Goal: Download file/media

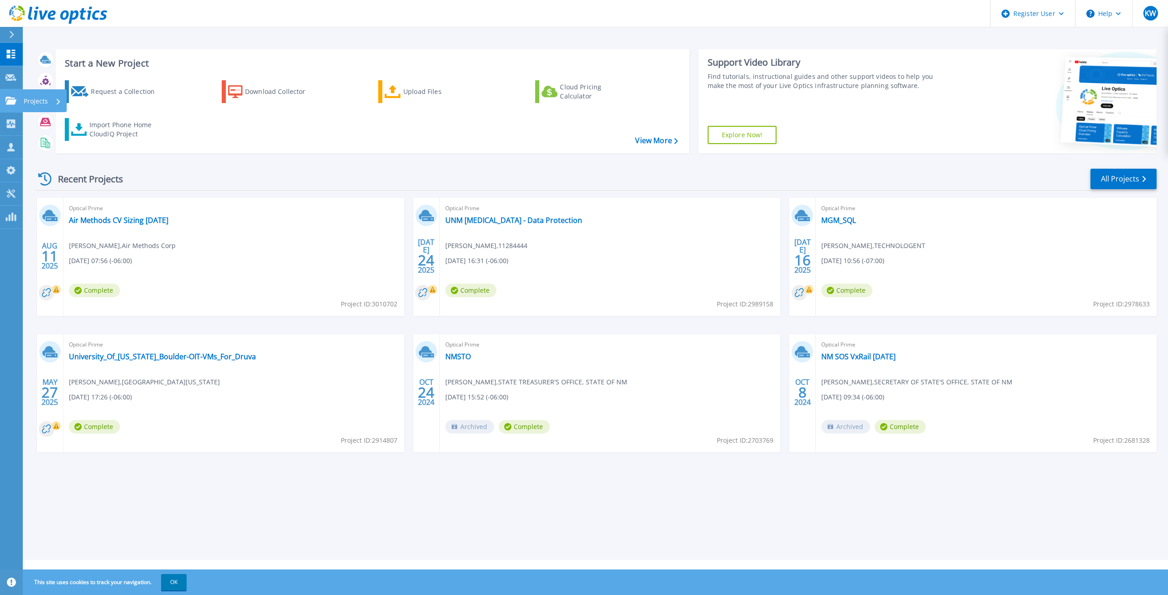
click at [19, 102] on link "Projects Projects" at bounding box center [11, 100] width 23 height 23
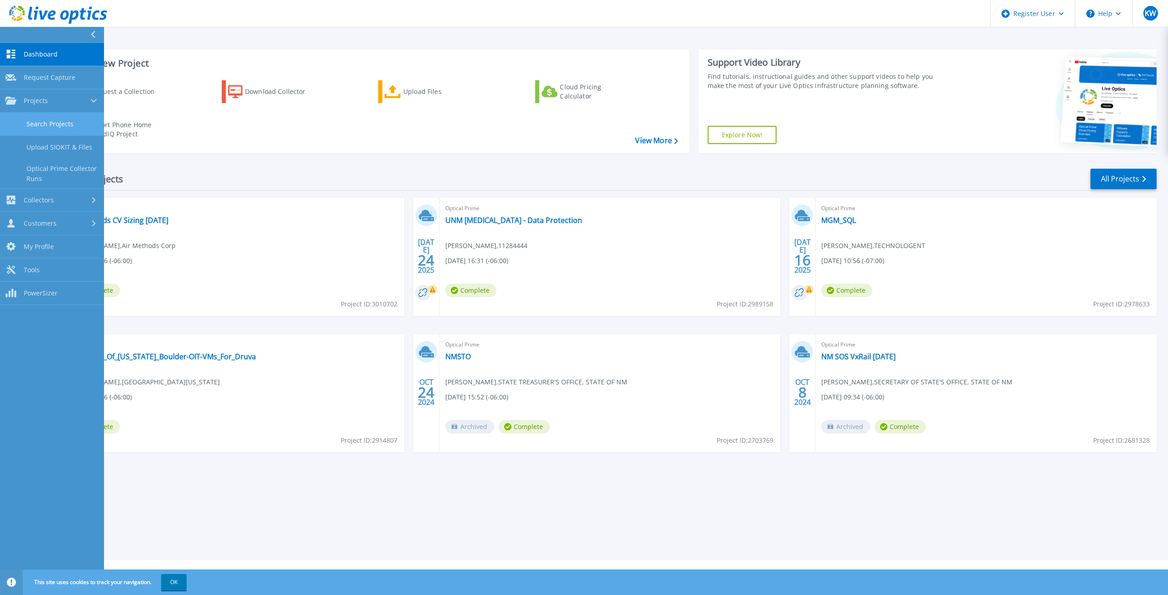
click at [49, 122] on link "Search Projects" at bounding box center [52, 124] width 104 height 23
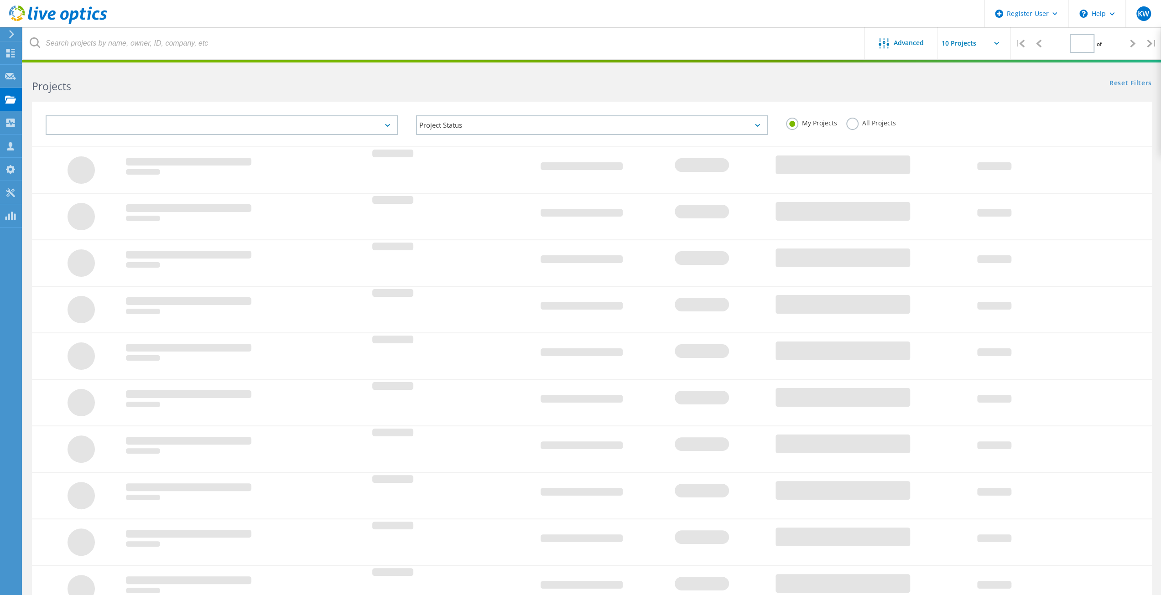
type input "1"
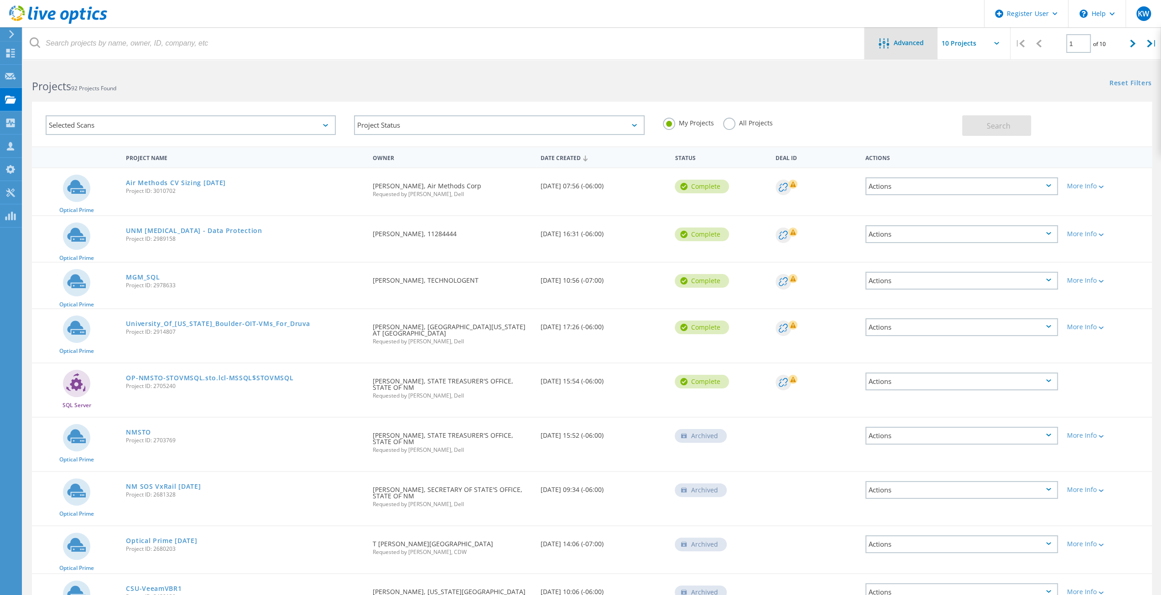
click at [907, 46] on span "Advanced" at bounding box center [908, 43] width 30 height 6
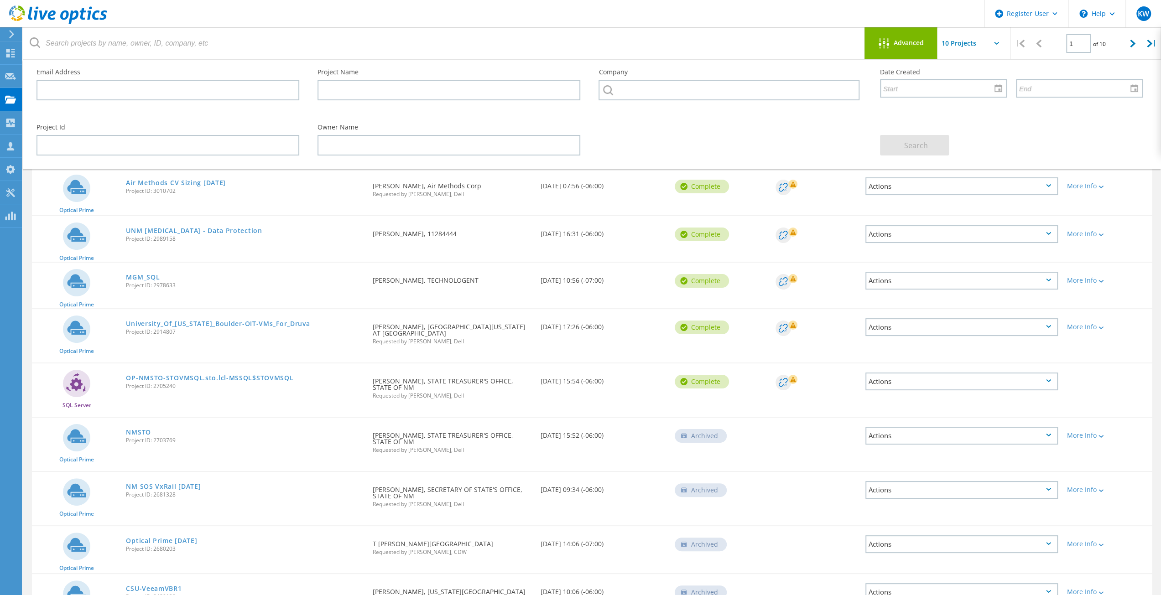
click at [989, 44] on input "text" at bounding box center [982, 43] width 91 height 32
drag, startPoint x: 711, startPoint y: 127, endPoint x: 381, endPoint y: 47, distance: 338.9
click at [706, 125] on div "Project Id Owner Name Search" at bounding box center [589, 140] width 1124 height 50
click at [252, 85] on input "text" at bounding box center [167, 90] width 263 height 21
paste input "[PERSON_NAME][EMAIL_ADDRESS][PERSON_NAME][DOMAIN_NAME]"
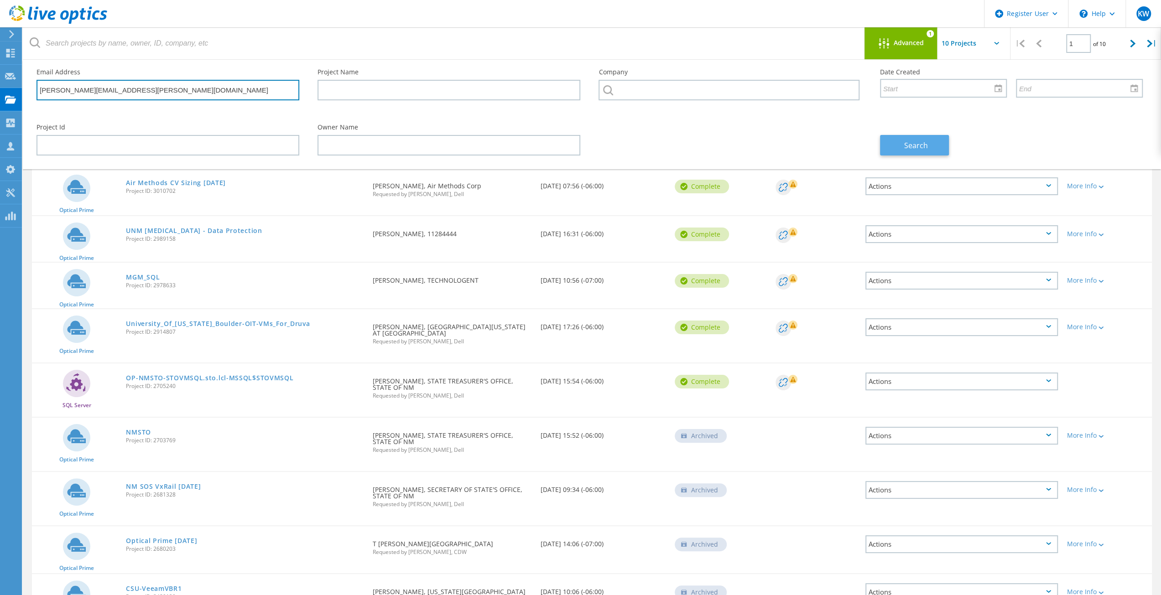
type input "[PERSON_NAME][EMAIL_ADDRESS][PERSON_NAME][DOMAIN_NAME]"
click at [927, 140] on span "Search" at bounding box center [916, 145] width 24 height 10
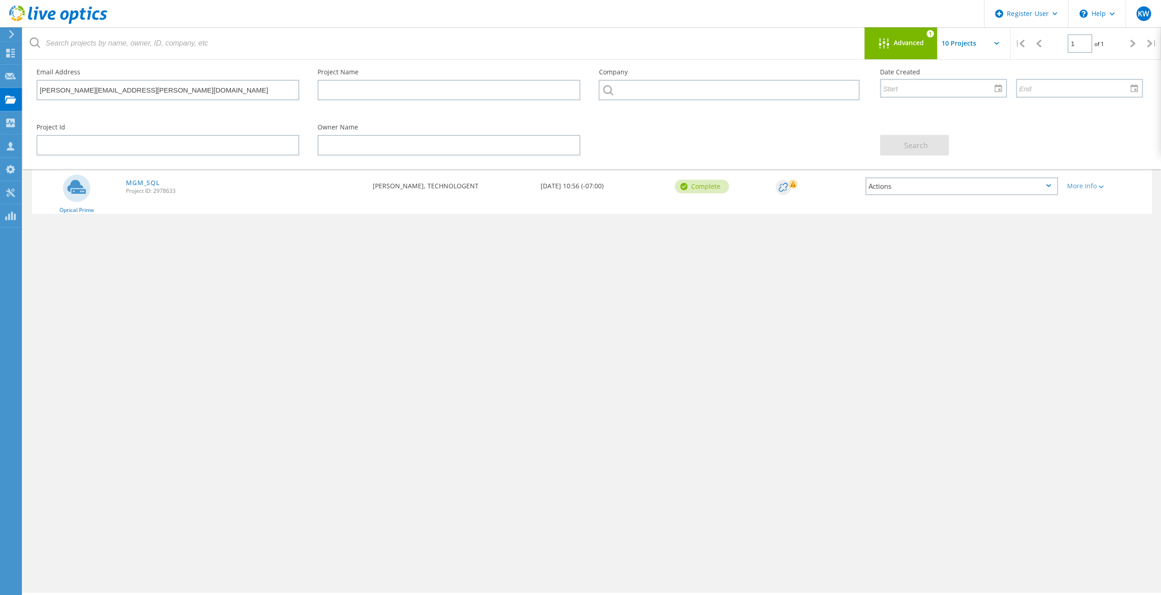
click at [995, 47] on input "text" at bounding box center [982, 43] width 91 height 32
click at [964, 46] on input "text" at bounding box center [982, 43] width 91 height 32
click at [890, 42] on div at bounding box center [885, 43] width 15 height 11
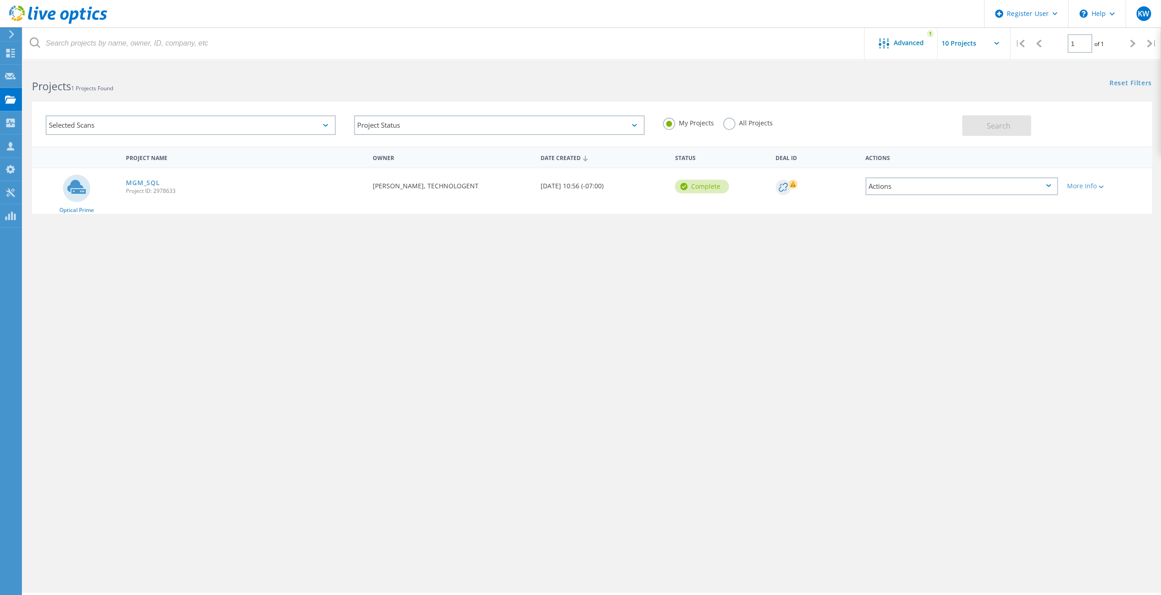
click at [724, 124] on label "All Projects" at bounding box center [748, 122] width 50 height 9
click at [0, 0] on input "All Projects" at bounding box center [0, 0] width 0 height 0
click at [997, 119] on button "Search" at bounding box center [996, 125] width 69 height 21
click at [906, 41] on span "Advanced" at bounding box center [908, 43] width 30 height 6
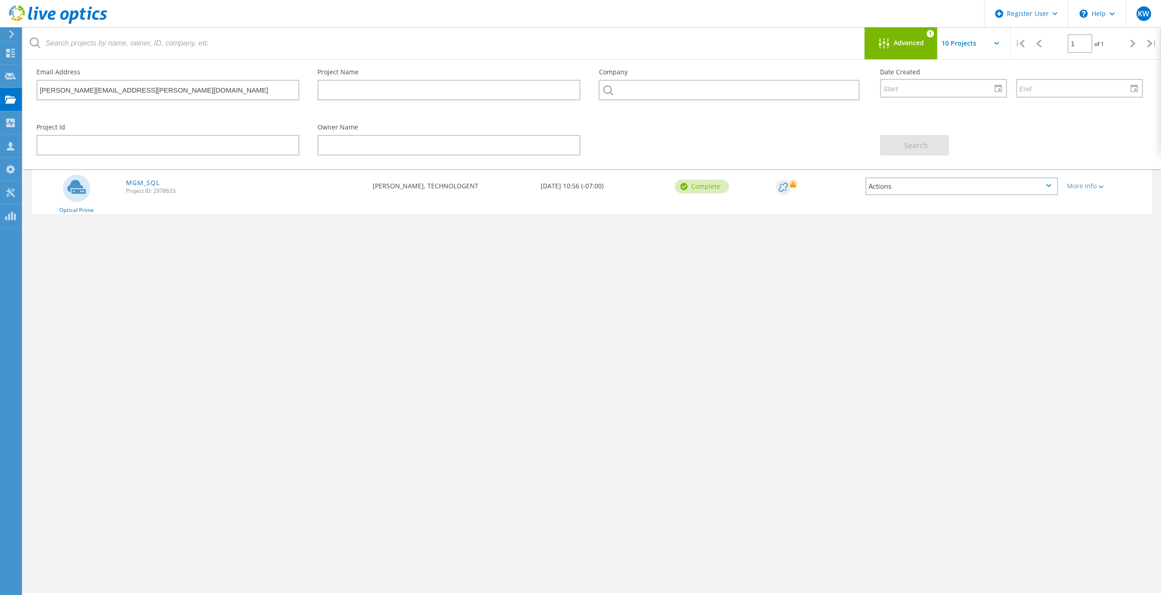
click at [880, 38] on icon at bounding box center [883, 43] width 10 height 10
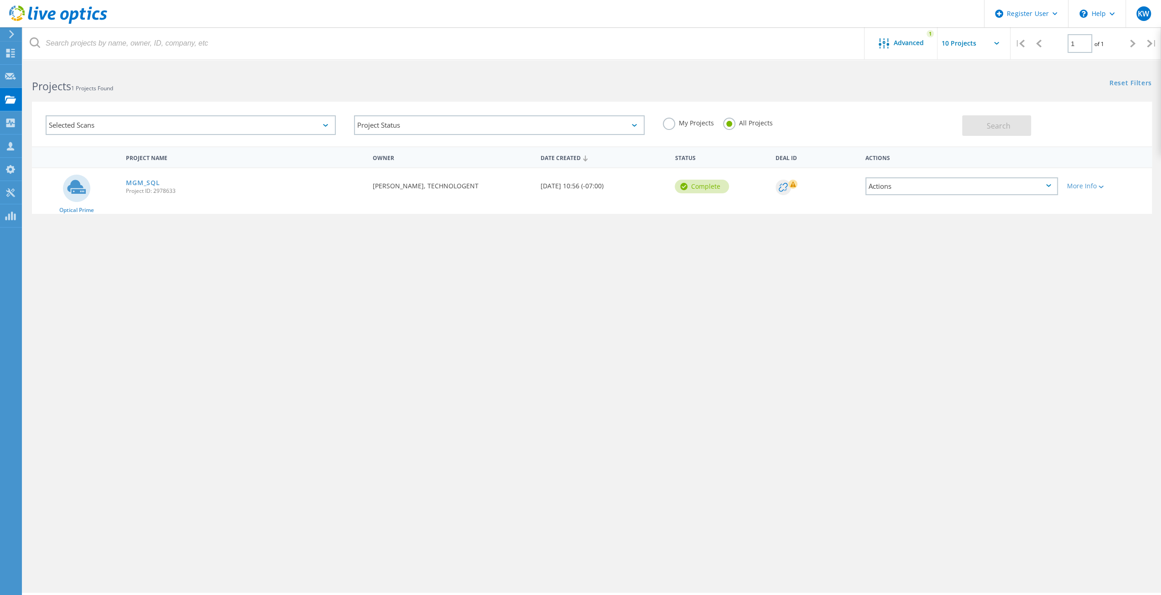
drag, startPoint x: 892, startPoint y: 366, endPoint x: 706, endPoint y: 147, distance: 286.7
click at [873, 331] on div "Project Name Owner Date Created Status Deal Id Actions Optical Prime MGM_SQL Pr…" at bounding box center [592, 264] width 1120 height 237
click at [5, 56] on icon at bounding box center [10, 53] width 11 height 9
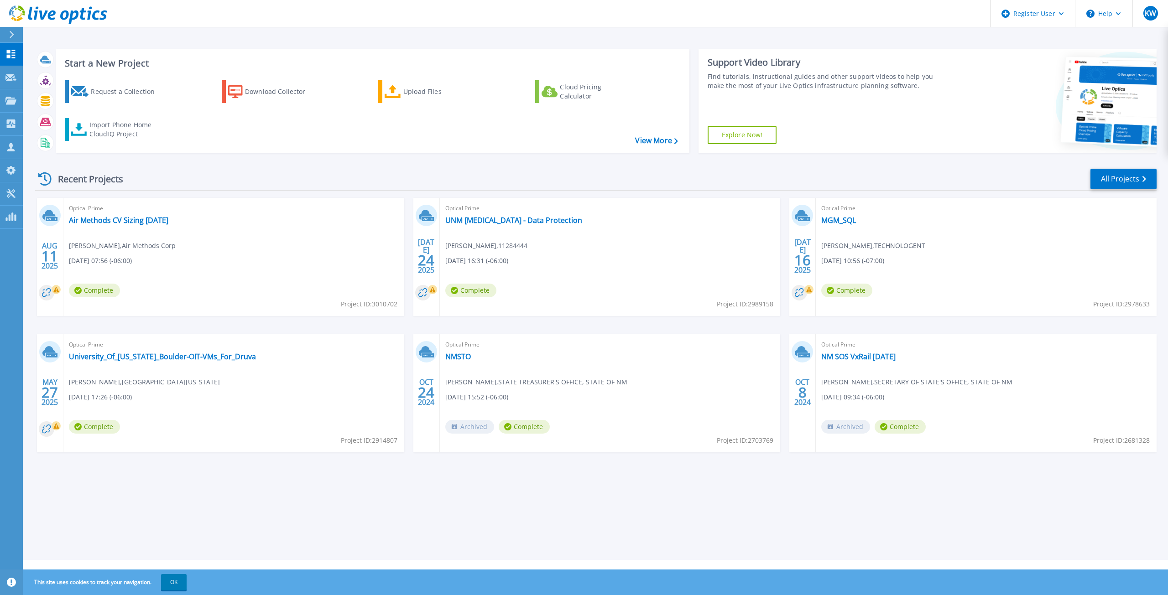
click at [343, 26] on header "Register User Help KW Dell User [PERSON_NAME] [EMAIL_ADDRESS][PERSON_NAME][DOMA…" at bounding box center [584, 13] width 1168 height 27
click at [17, 107] on link "Projects Projects" at bounding box center [11, 100] width 23 height 23
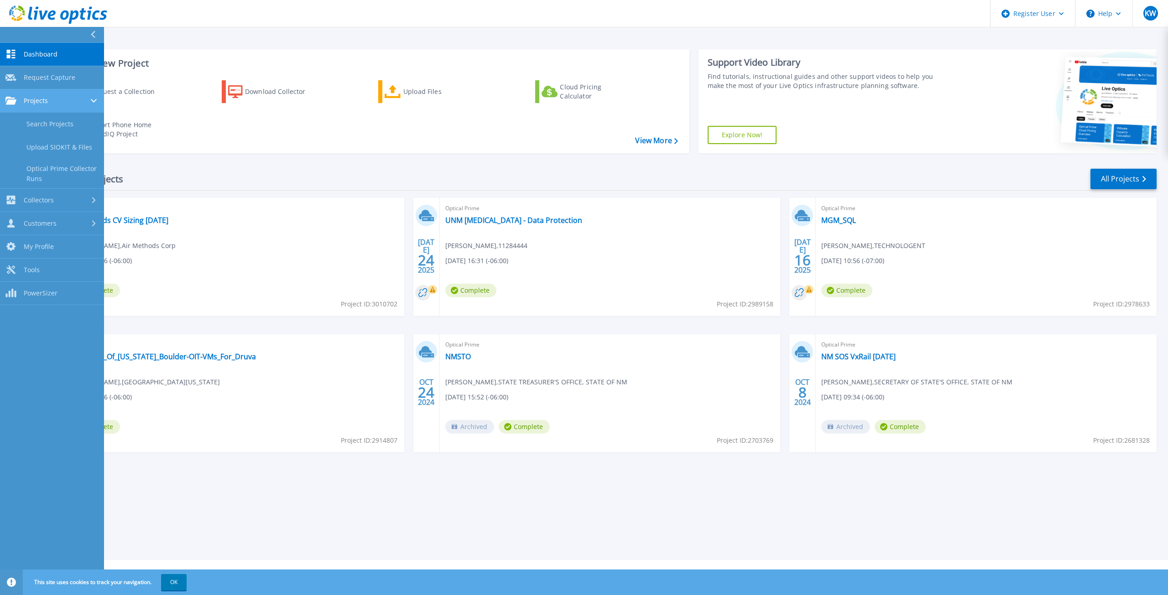
click at [55, 97] on div "Projects" at bounding box center [51, 101] width 93 height 8
click at [63, 125] on link "Search Projects" at bounding box center [52, 124] width 104 height 23
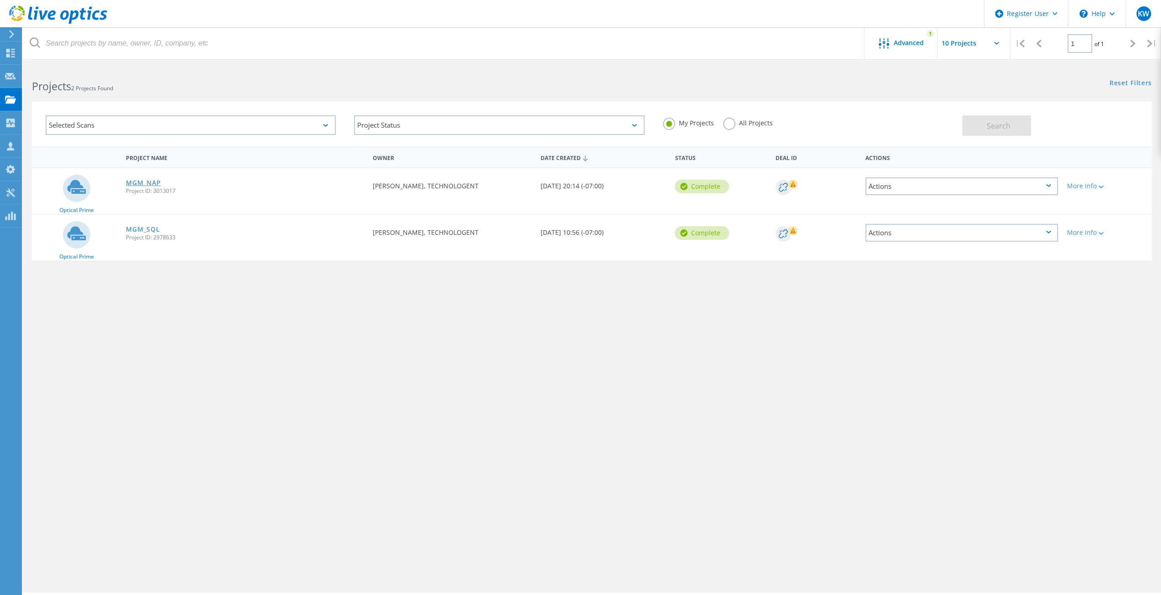
click at [131, 186] on link "MGM_NAP" at bounding box center [143, 183] width 35 height 6
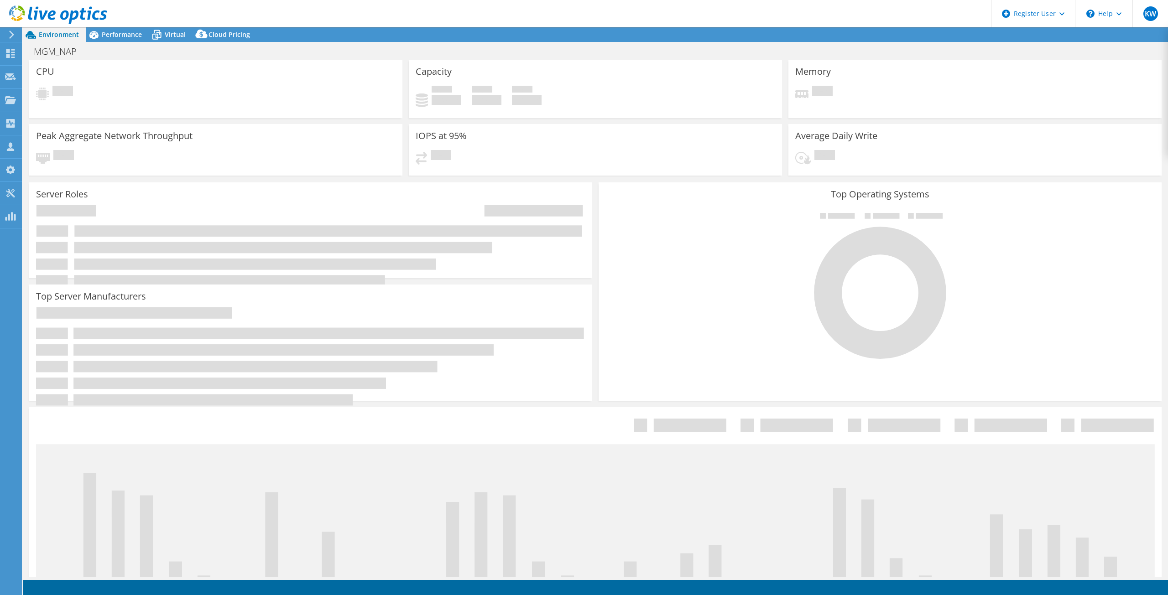
select select "USD"
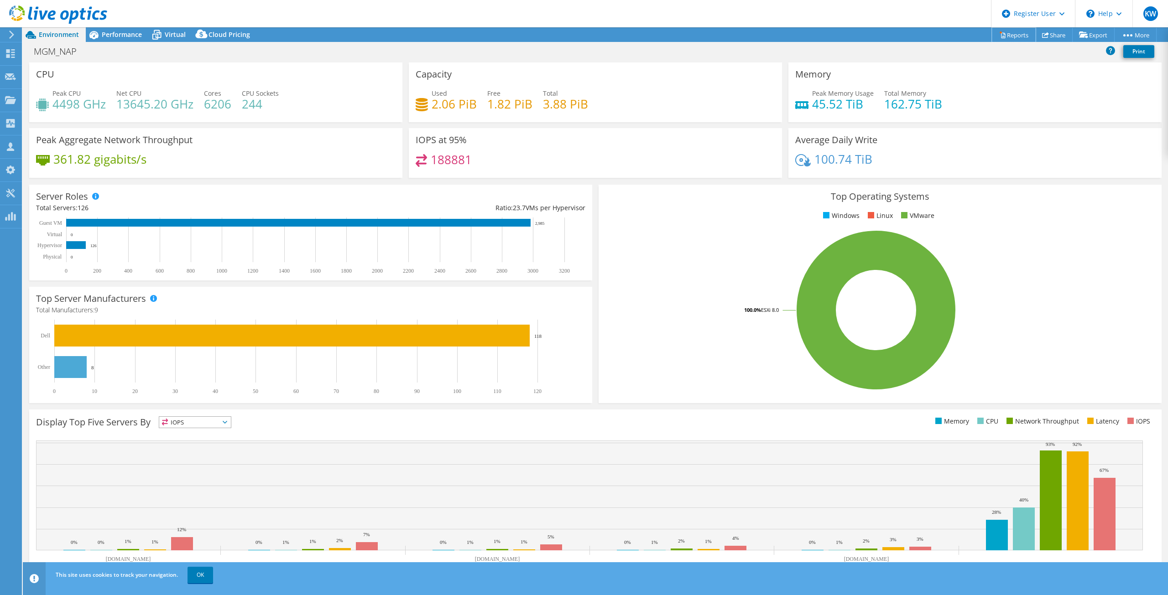
click at [1008, 34] on link "Reports" at bounding box center [1014, 35] width 44 height 14
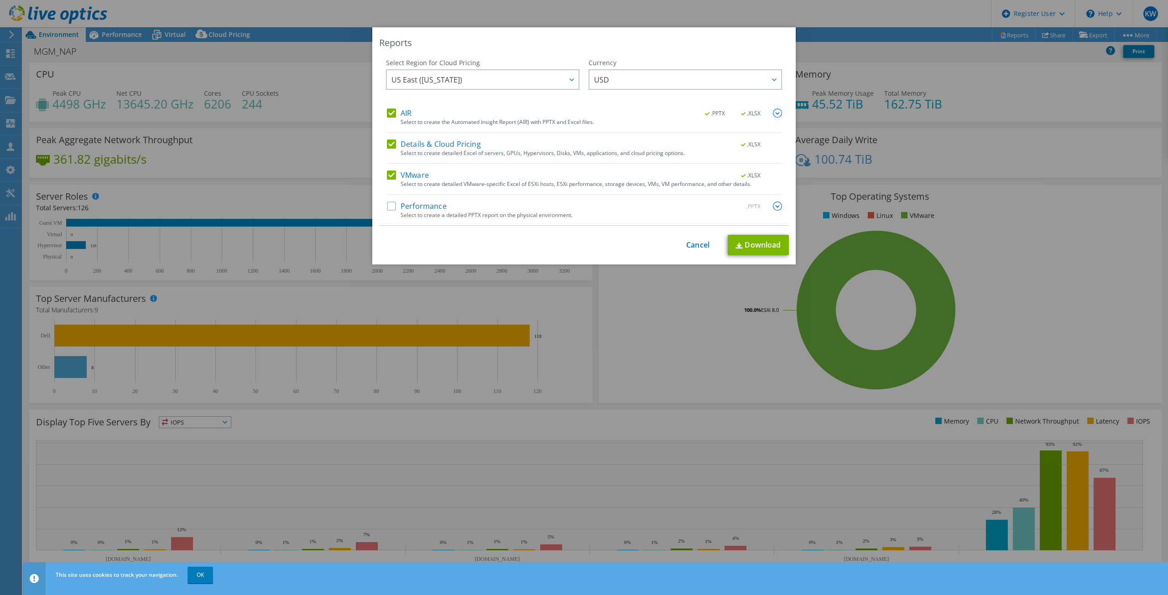
click at [439, 206] on label "Performance" at bounding box center [417, 206] width 60 height 9
click at [0, 0] on input "Performance" at bounding box center [0, 0] width 0 height 0
click at [749, 245] on link "Download" at bounding box center [757, 245] width 61 height 21
click at [689, 247] on link "Cancel" at bounding box center [697, 245] width 23 height 9
